Goal: Task Accomplishment & Management: Manage account settings

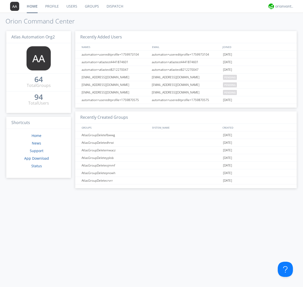
click at [91, 6] on link "Groups" at bounding box center [92, 6] width 22 height 13
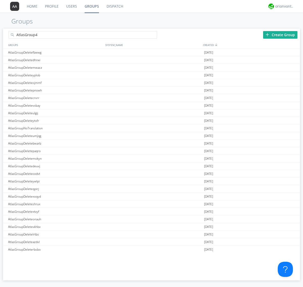
type input "AtlasGroup4"
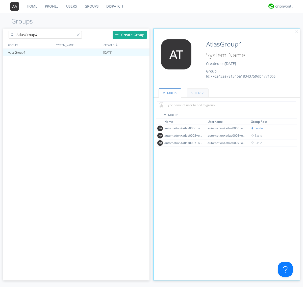
click at [197, 93] on link "SETTINGS" at bounding box center [198, 92] width 22 height 9
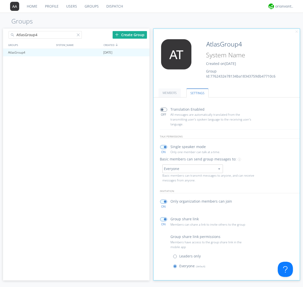
click at [192, 168] on button "Everyone" at bounding box center [192, 168] width 61 height 9
click at [0, 0] on link "Leaders only" at bounding box center [0, 0] width 0 height 0
click at [283, 6] on div "orionvontas+atlas+automation+org2" at bounding box center [284, 6] width 19 height 5
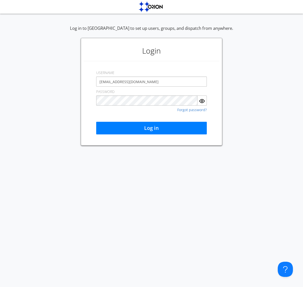
type input "[EMAIL_ADDRESS][DOMAIN_NAME]"
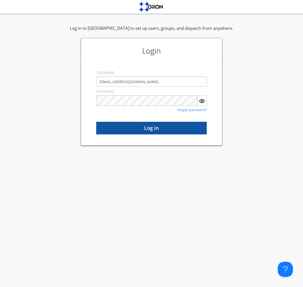
click at [151, 128] on button "Log in" at bounding box center [151, 128] width 110 height 13
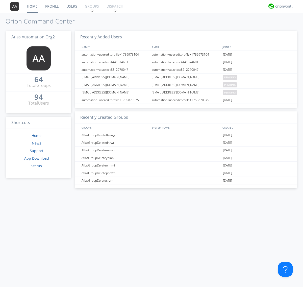
click at [91, 6] on link "Groups" at bounding box center [92, 6] width 22 height 13
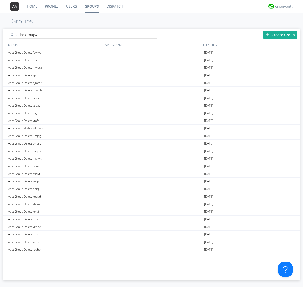
type input "AtlasGroup4"
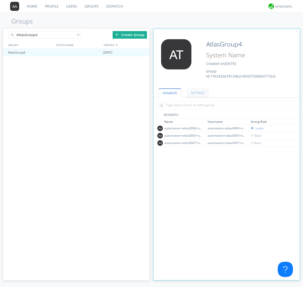
click at [197, 93] on link "SETTINGS" at bounding box center [198, 92] width 22 height 9
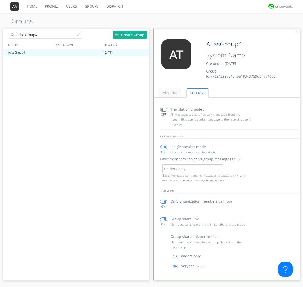
click at [192, 168] on button "Leaders only" at bounding box center [192, 168] width 61 height 9
click at [0, 0] on link "No One (Direct Messages Only)" at bounding box center [0, 0] width 0 height 0
click at [192, 168] on button "No One (Direct Messages Only)" at bounding box center [192, 168] width 61 height 9
click at [0, 0] on link "Everyone" at bounding box center [0, 0] width 0 height 0
click at [283, 6] on div "orionvontas+atlas+automation+org2" at bounding box center [284, 6] width 19 height 5
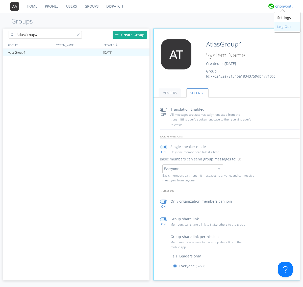
click at [287, 26] on div "Log Out" at bounding box center [287, 26] width 26 height 9
